Goal: Transaction & Acquisition: Purchase product/service

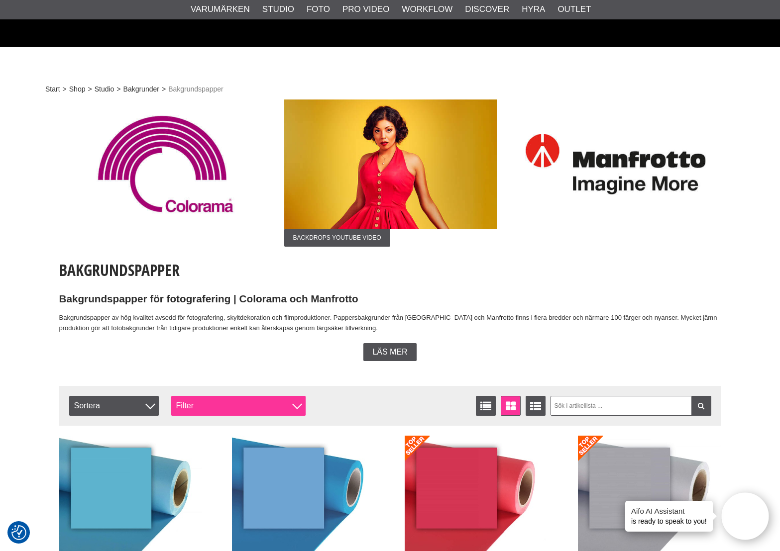
scroll to position [199, 0]
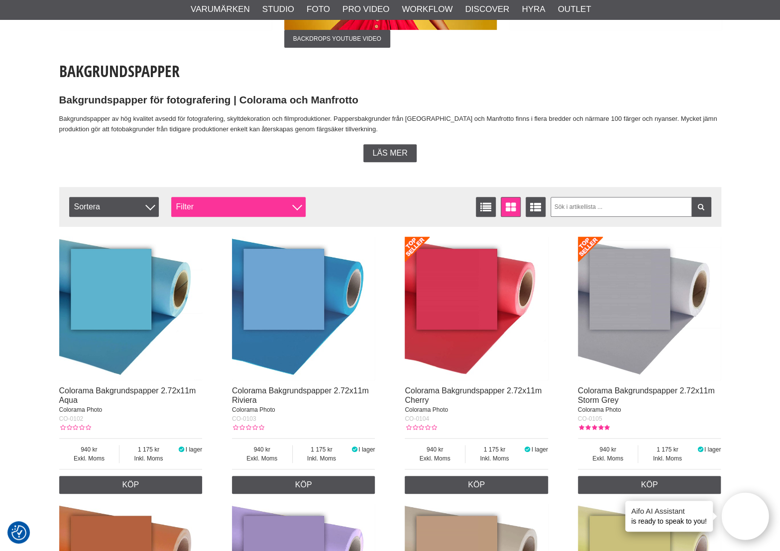
click at [210, 206] on div "Filter" at bounding box center [238, 207] width 134 height 20
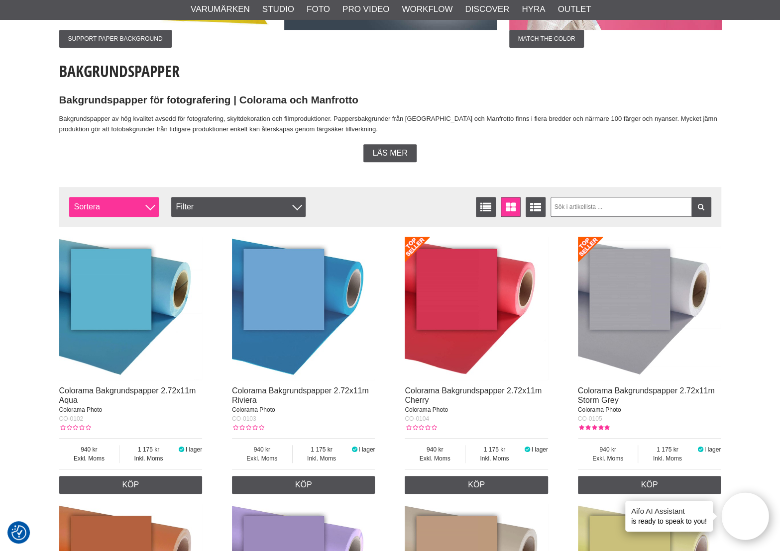
click at [142, 202] on span "Sortera" at bounding box center [114, 207] width 90 height 20
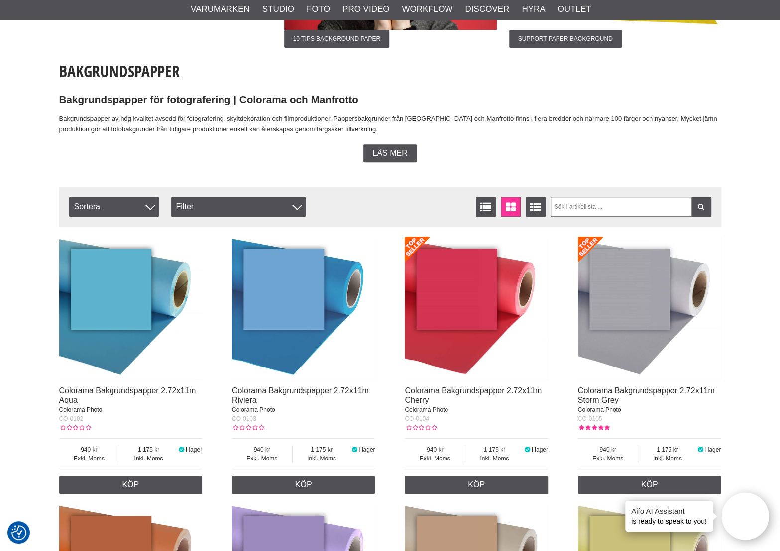
click at [461, 290] on img at bounding box center [475, 308] width 143 height 143
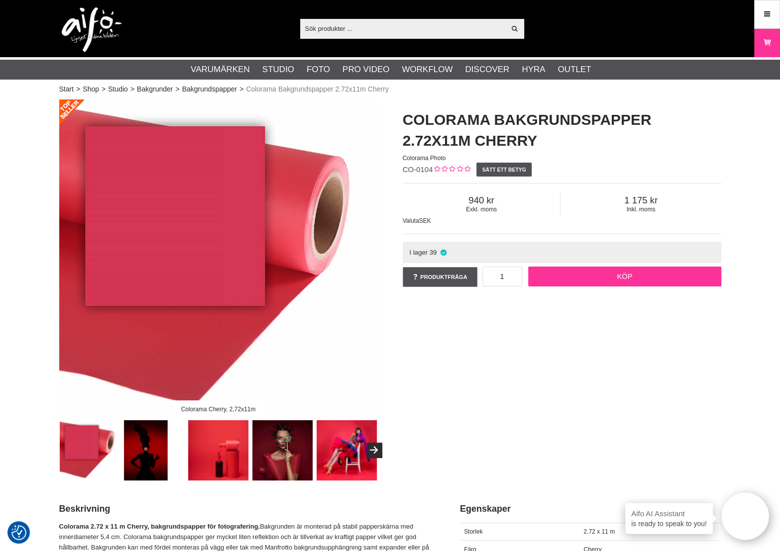
click at [618, 280] on link "Köp" at bounding box center [624, 277] width 193 height 20
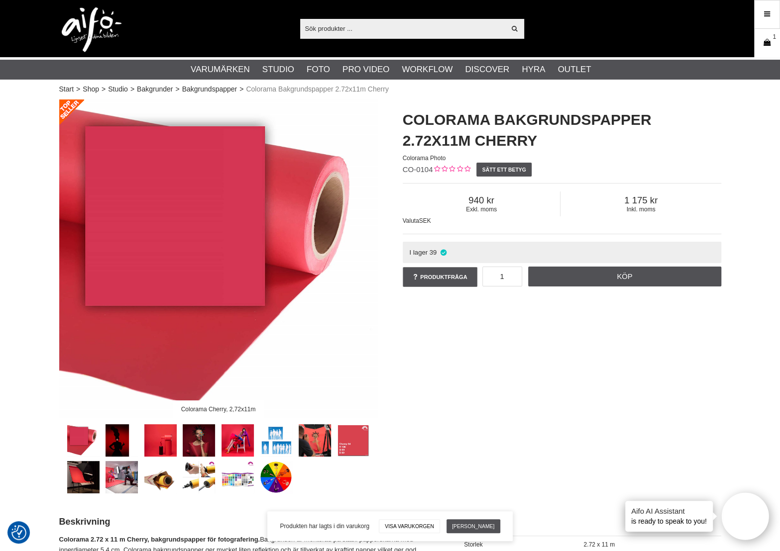
click at [769, 48] on icon at bounding box center [767, 42] width 10 height 11
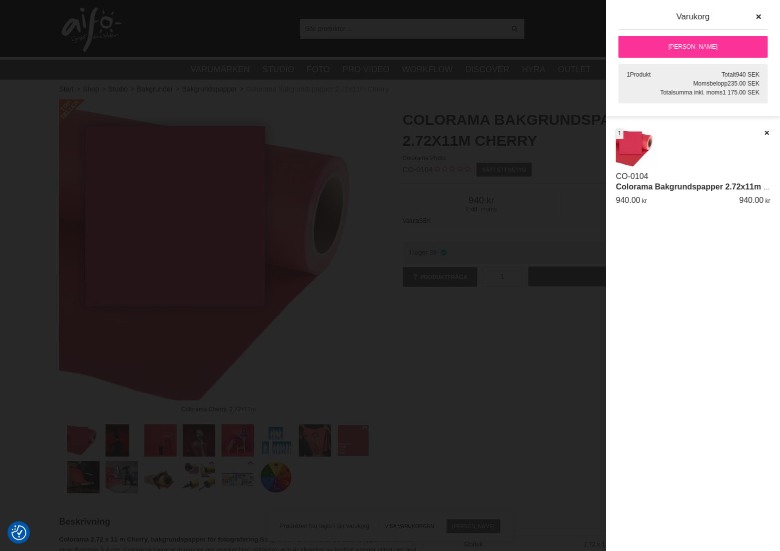
click at [710, 48] on link "[PERSON_NAME]" at bounding box center [692, 47] width 149 height 22
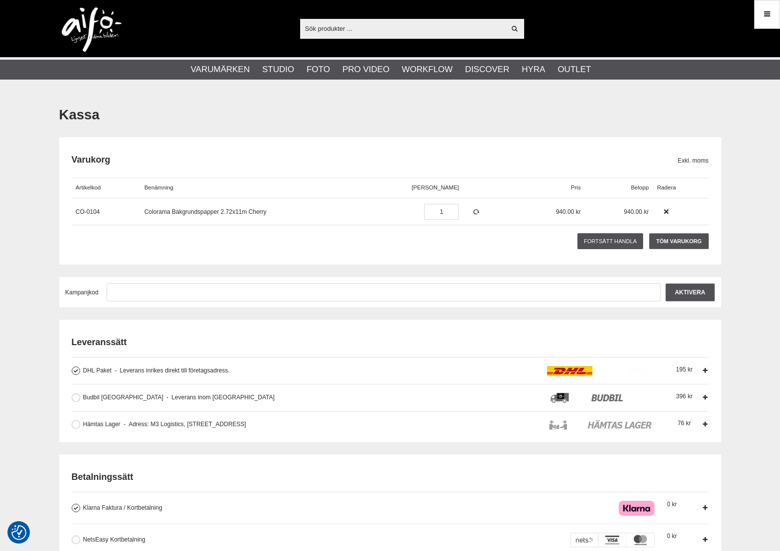
checkbox input "true"
